Goal: Information Seeking & Learning: Learn about a topic

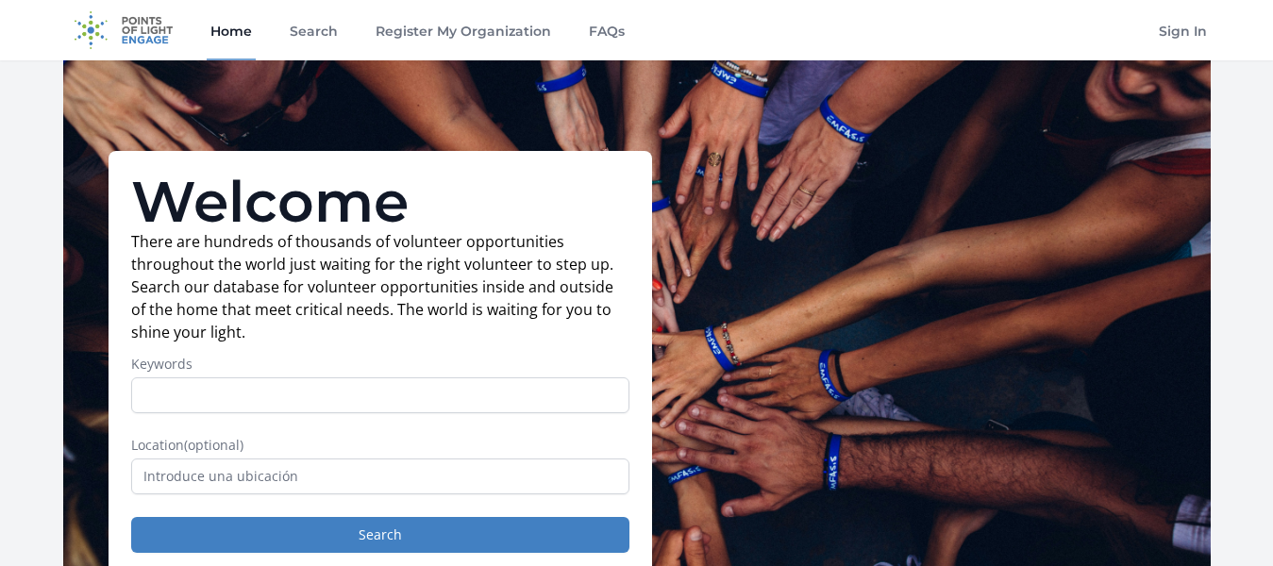
click at [400, 377] on input "Keywords" at bounding box center [380, 395] width 498 height 36
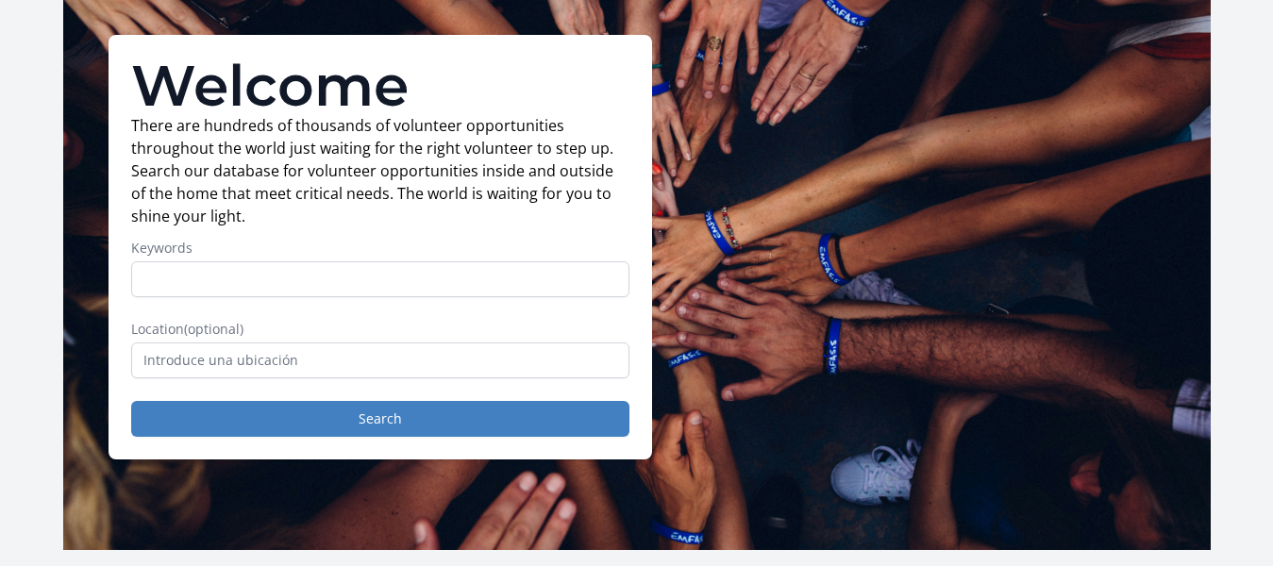
scroll to position [94, 0]
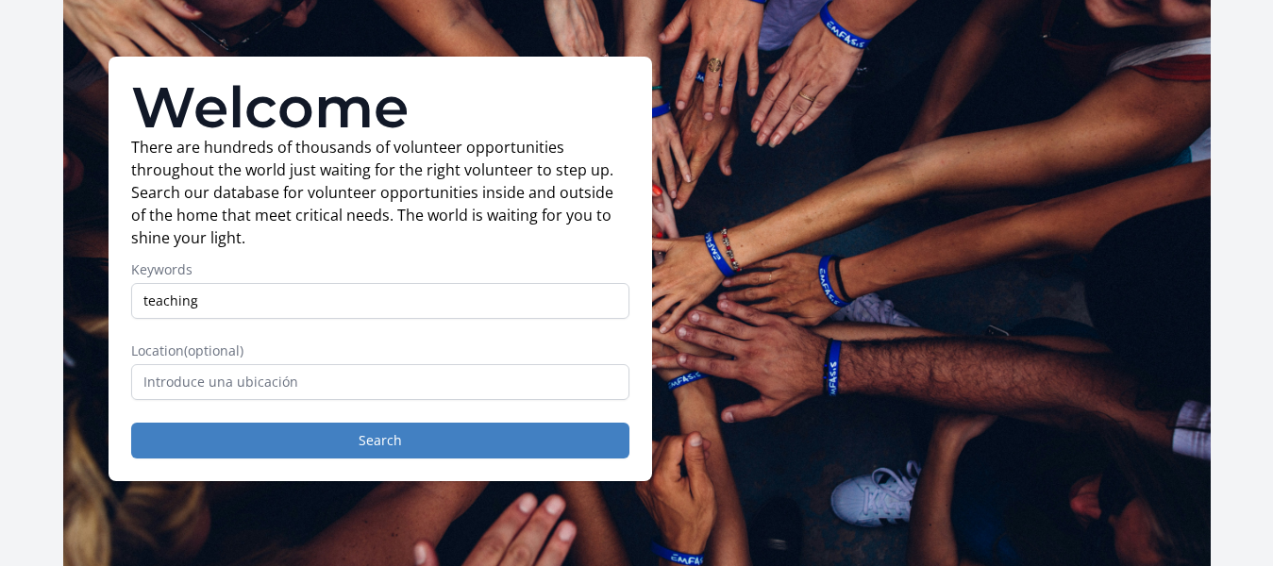
type input "teaching"
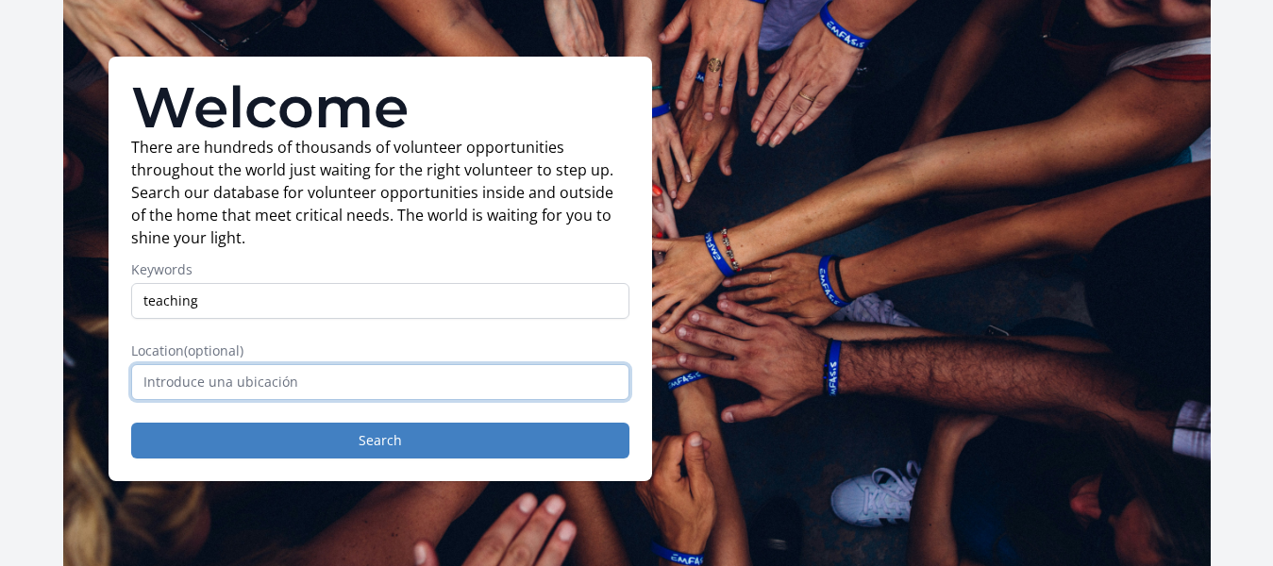
click at [275, 384] on input "text" at bounding box center [380, 382] width 498 height 36
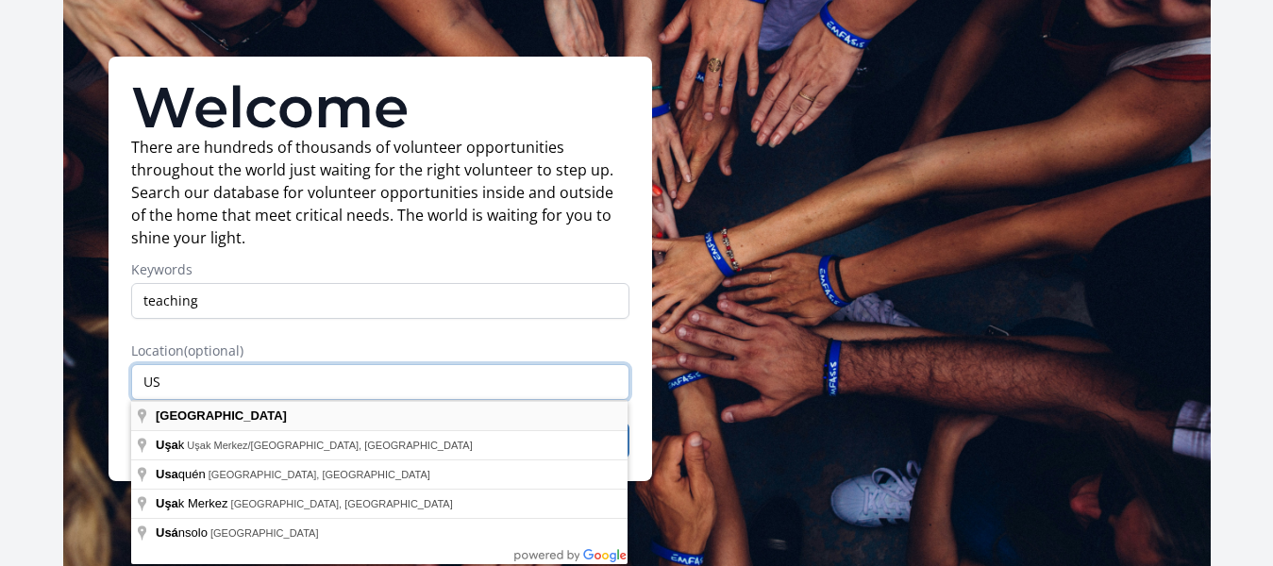
type input "U"
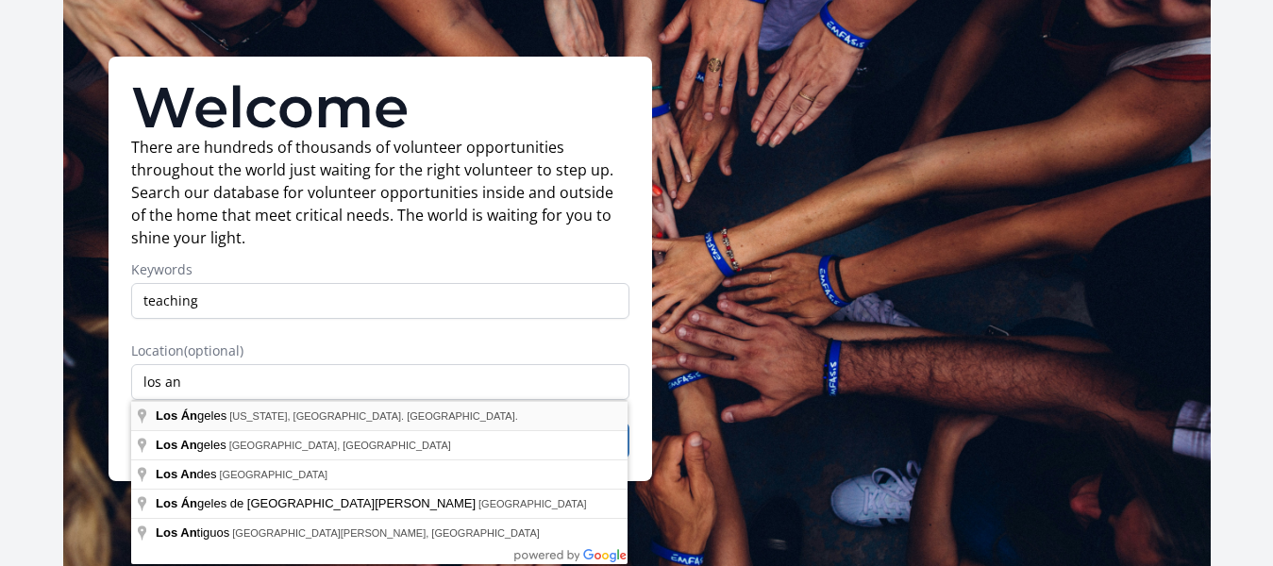
type input "[GEOGRAPHIC_DATA], [US_STATE], [GEOGRAPHIC_DATA]. [GEOGRAPHIC_DATA]."
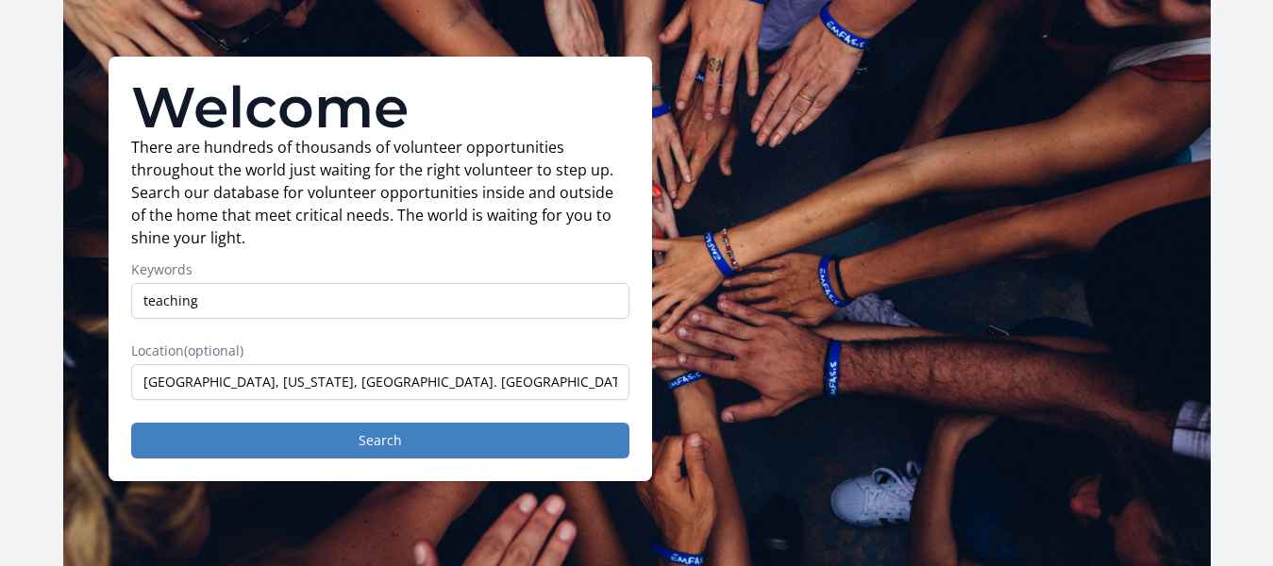
click at [278, 460] on div "Welcome There are hundreds of thousands of volunteer opportunities throughout t…" at bounding box center [381, 269] width 544 height 425
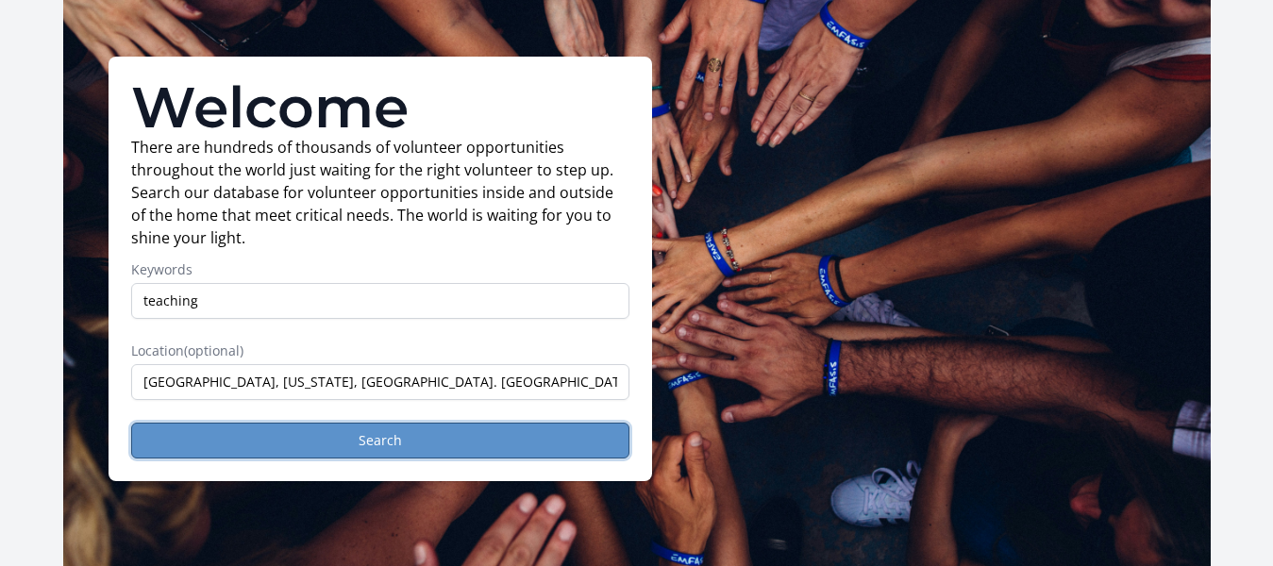
click at [281, 449] on button "Search" at bounding box center [380, 441] width 498 height 36
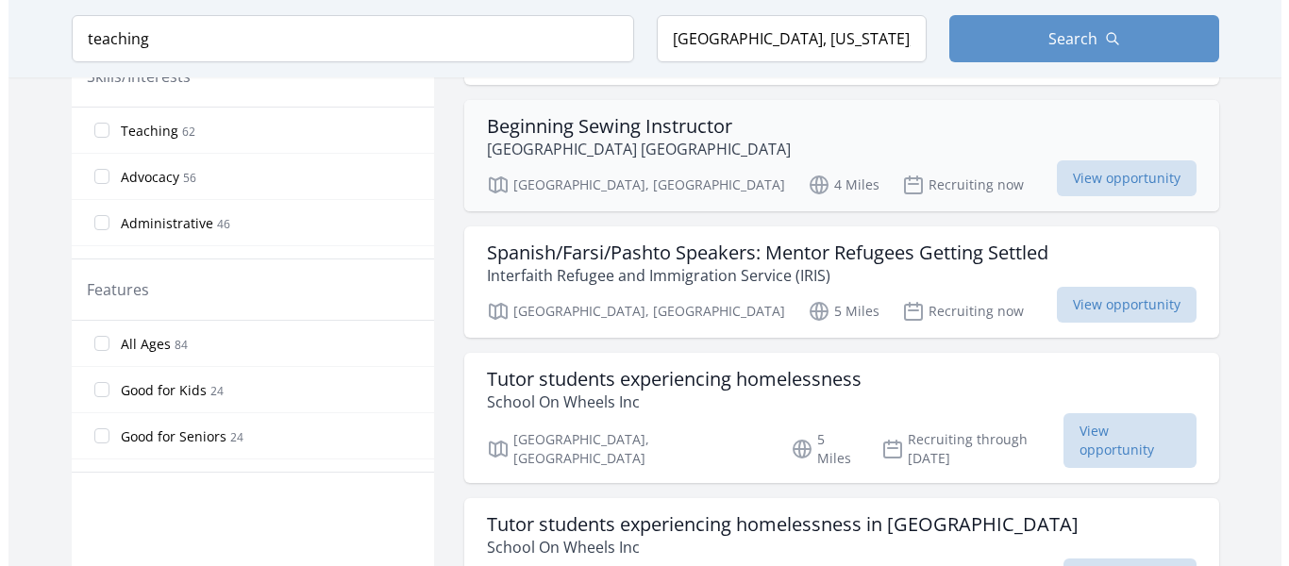
scroll to position [944, 0]
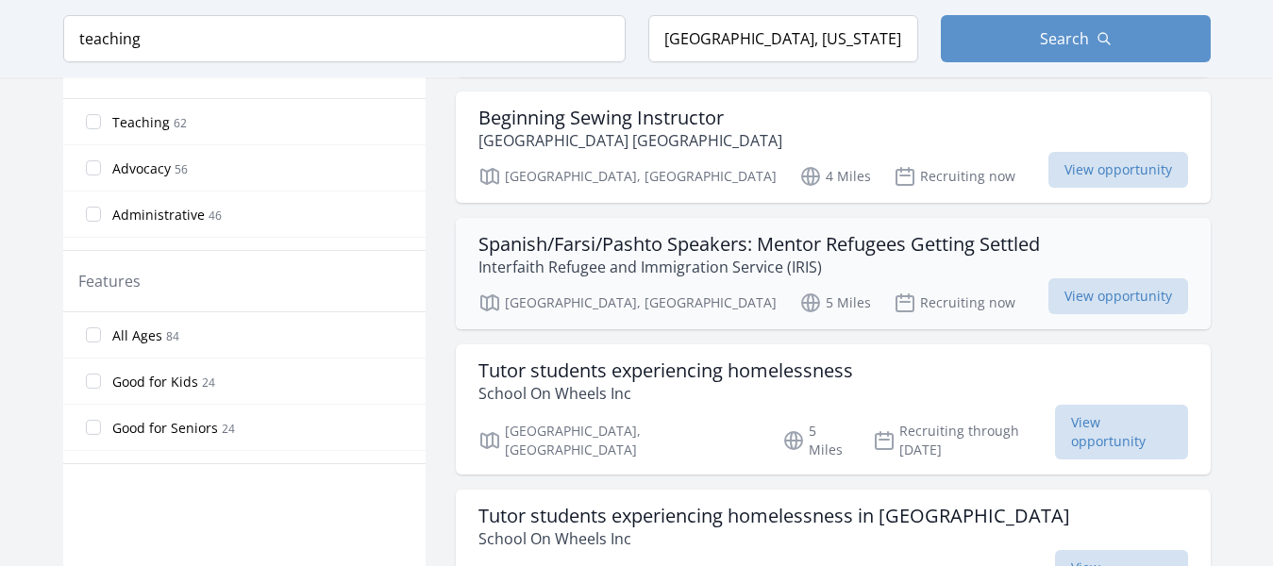
click at [736, 246] on h3 "Spanish/Farsi/Pashto Speakers: Mentor Refugees Getting Settled" at bounding box center [758, 244] width 561 height 23
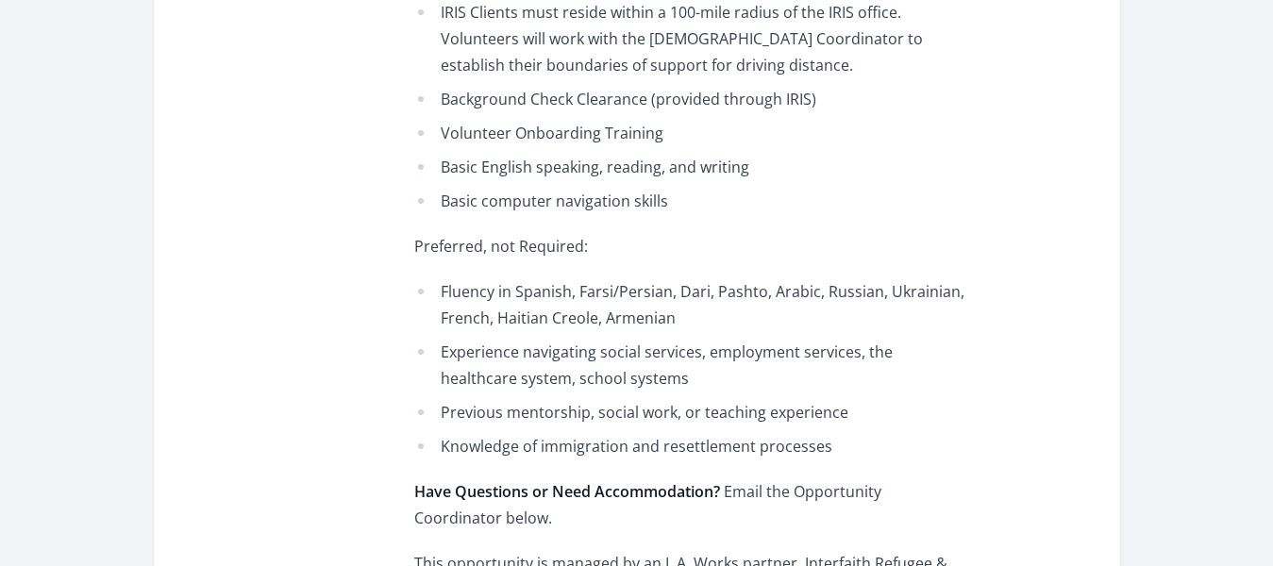
scroll to position [1132, 0]
